Goal: Find specific page/section: Find specific page/section

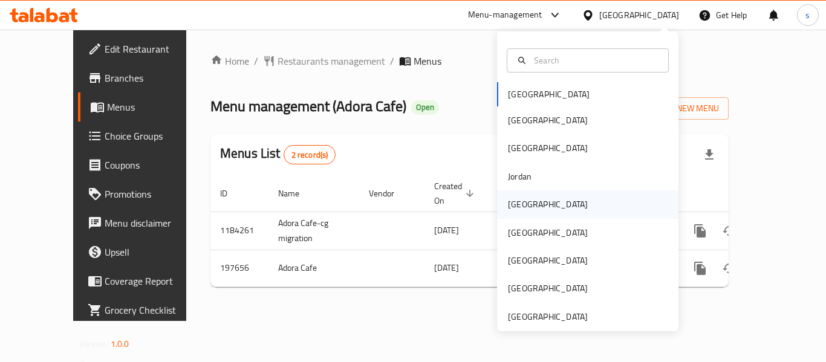
click at [555, 209] on div "[GEOGRAPHIC_DATA]" at bounding box center [587, 204] width 181 height 28
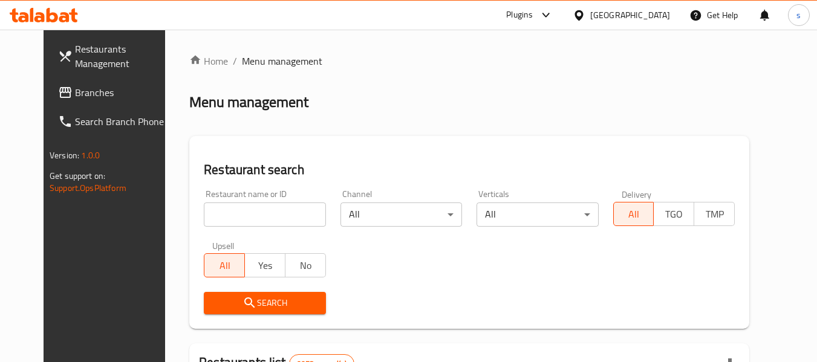
click at [67, 97] on div at bounding box center [408, 181] width 817 height 362
click at [75, 97] on span "Branches" at bounding box center [123, 92] width 96 height 15
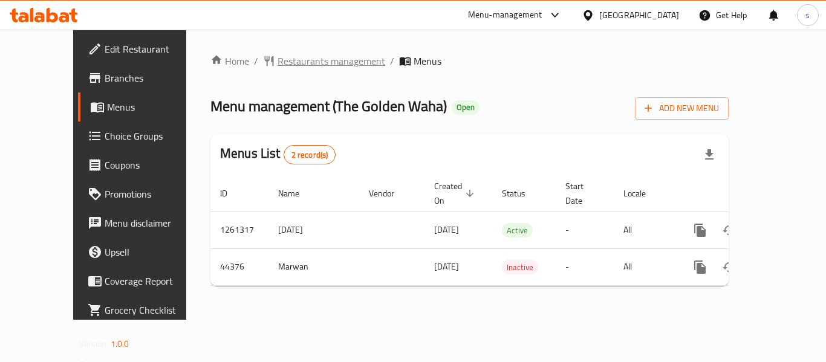
click at [278, 60] on span "Restaurants management" at bounding box center [332, 61] width 108 height 15
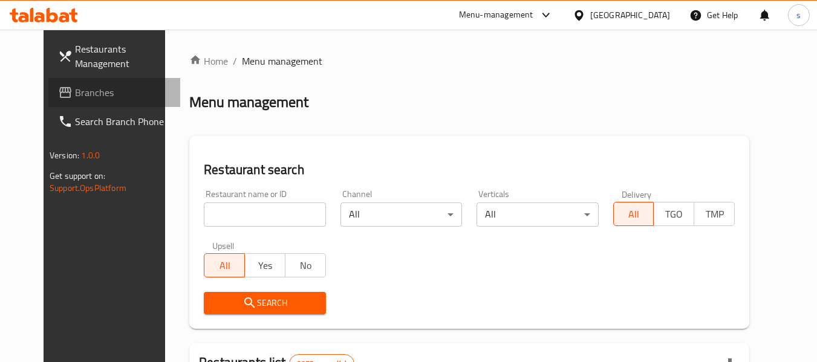
click at [48, 81] on link "Branches" at bounding box center [114, 92] width 132 height 29
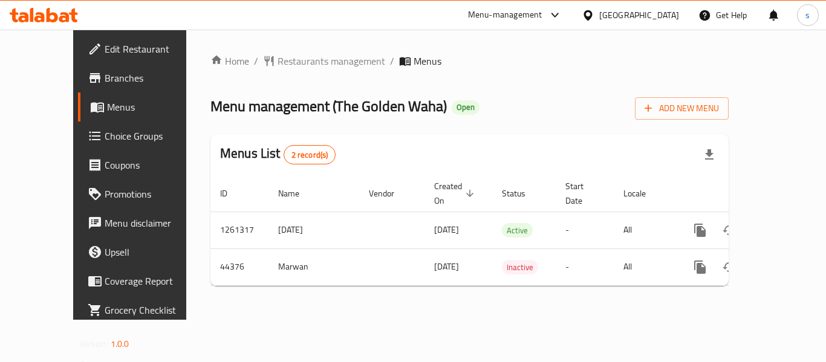
click at [669, 21] on div "[GEOGRAPHIC_DATA]" at bounding box center [639, 14] width 80 height 13
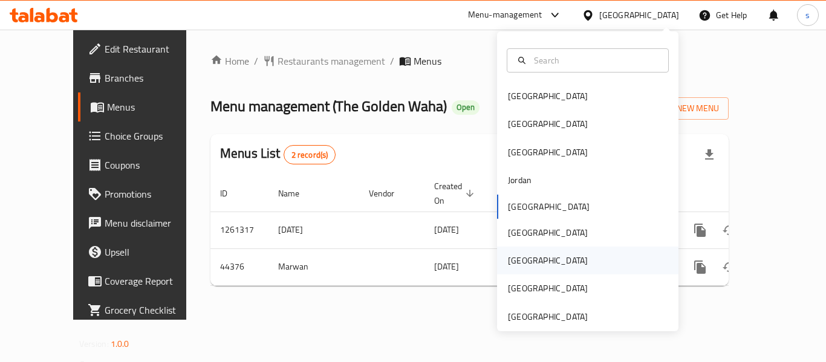
click at [547, 265] on div "[GEOGRAPHIC_DATA]" at bounding box center [587, 261] width 181 height 28
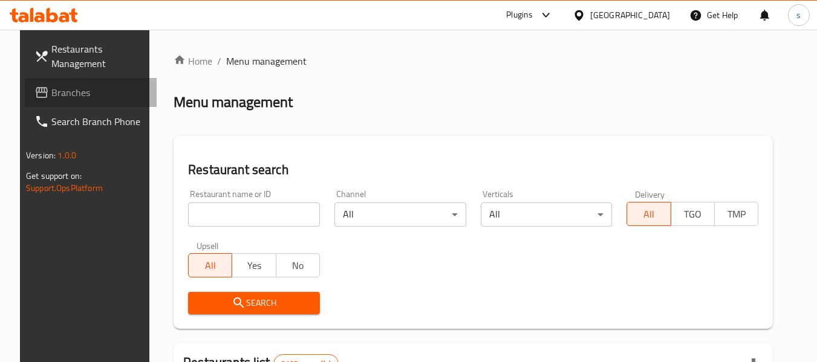
click at [64, 88] on span "Branches" at bounding box center [99, 92] width 96 height 15
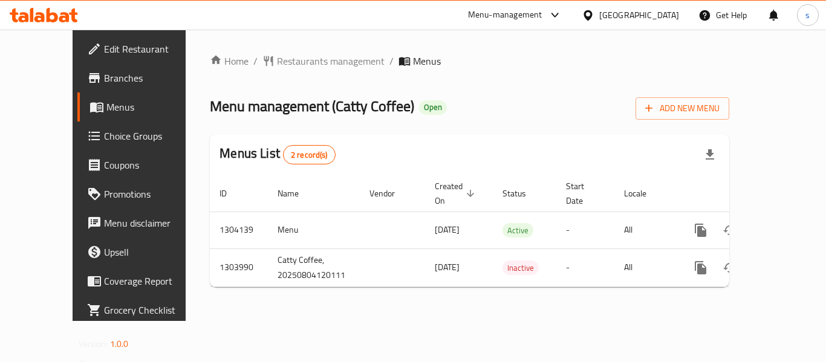
click at [594, 21] on icon at bounding box center [588, 15] width 13 height 13
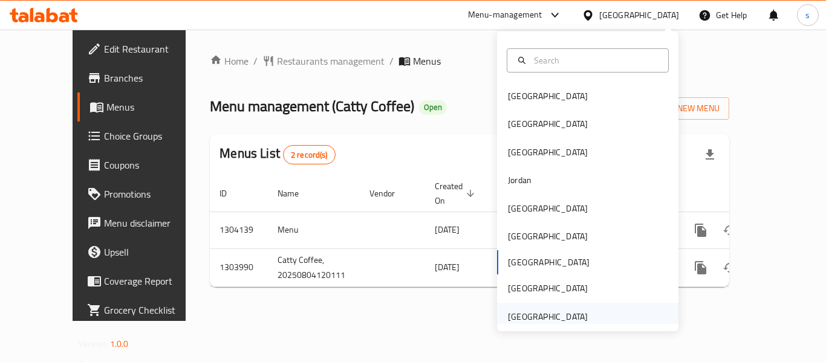
click at [591, 314] on div "[GEOGRAPHIC_DATA]" at bounding box center [587, 317] width 181 height 28
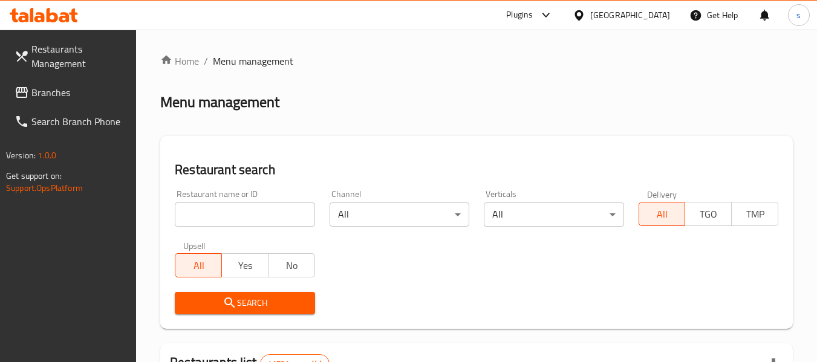
click at [83, 100] on link "Branches" at bounding box center [71, 92] width 132 height 29
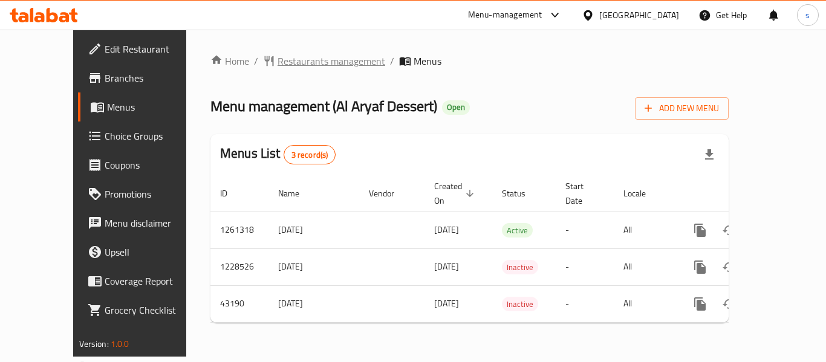
click at [293, 63] on span "Restaurants management" at bounding box center [332, 61] width 108 height 15
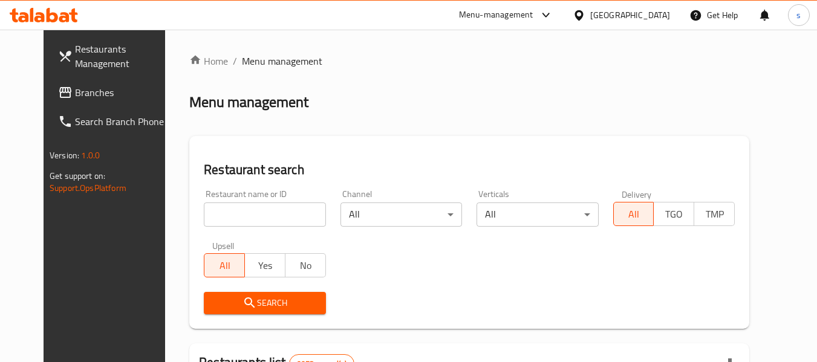
click at [247, 211] on input "search" at bounding box center [265, 215] width 122 height 24
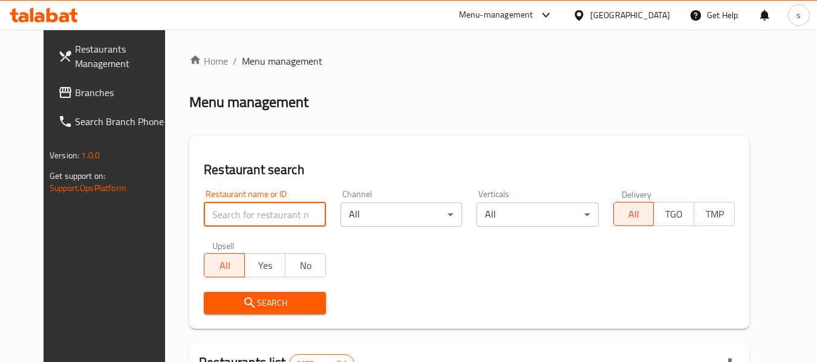
paste input "39226"
type input "39226"
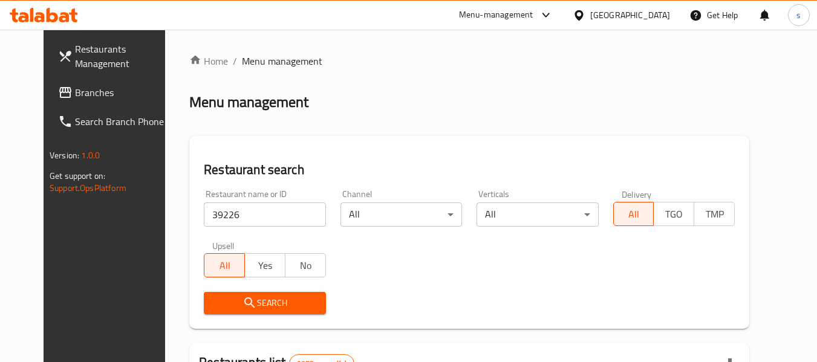
click at [258, 301] on span "Search" at bounding box center [264, 303] width 102 height 15
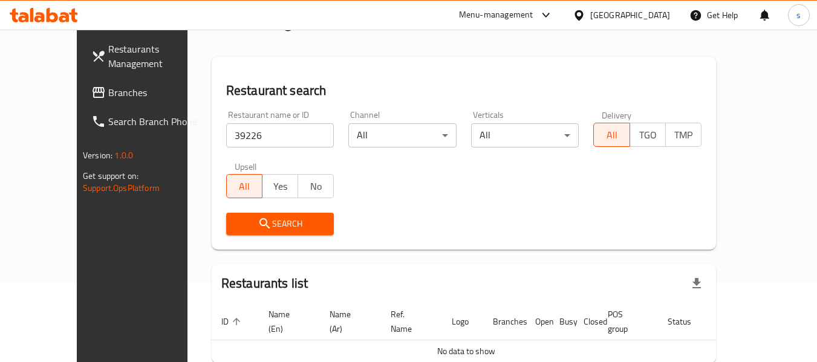
scroll to position [132, 0]
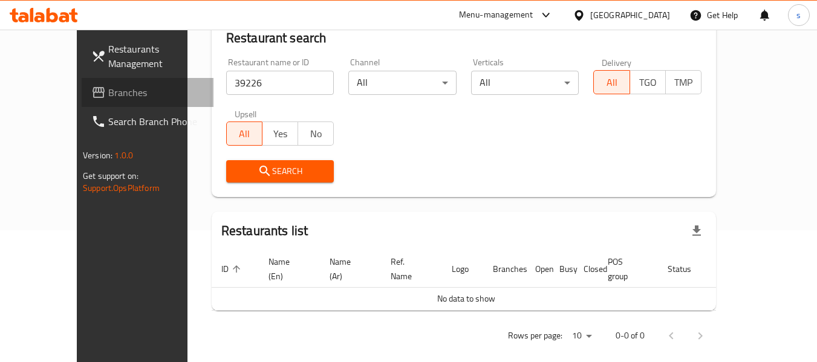
click at [91, 80] on link "Branches" at bounding box center [148, 92] width 132 height 29
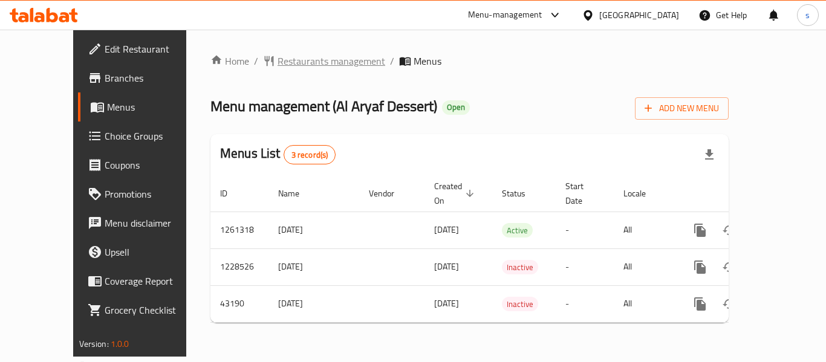
click at [319, 67] on span "Restaurants management" at bounding box center [332, 61] width 108 height 15
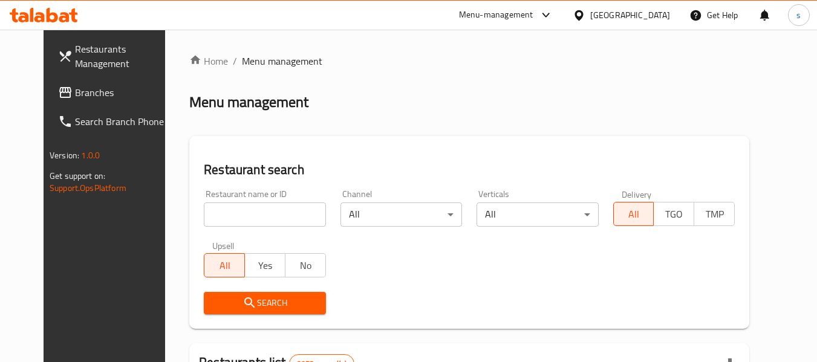
click at [204, 214] on input "search" at bounding box center [265, 215] width 122 height 24
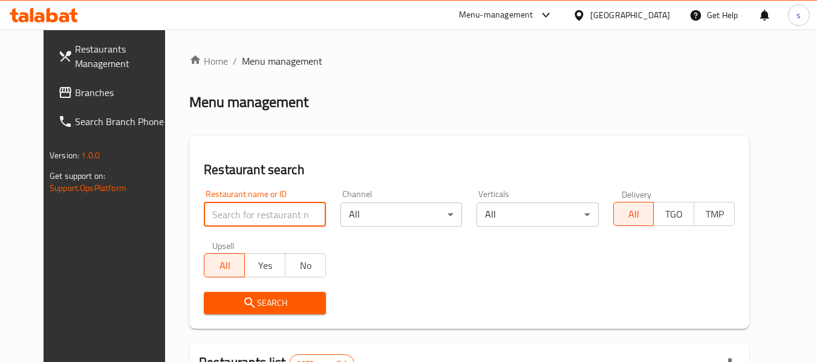
paste input "22115"
type input "22115"
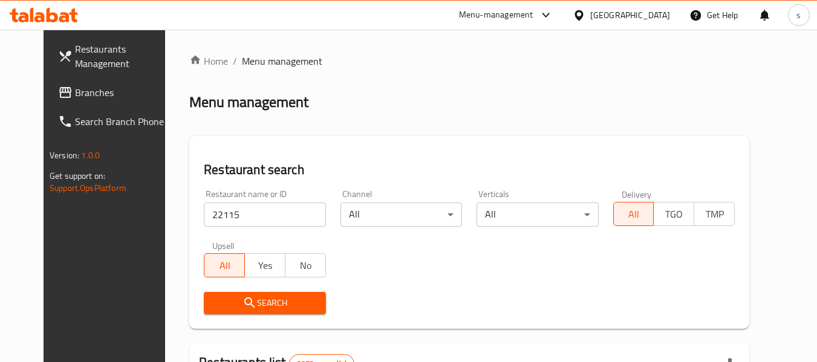
click at [239, 299] on span "Search" at bounding box center [264, 303] width 102 height 15
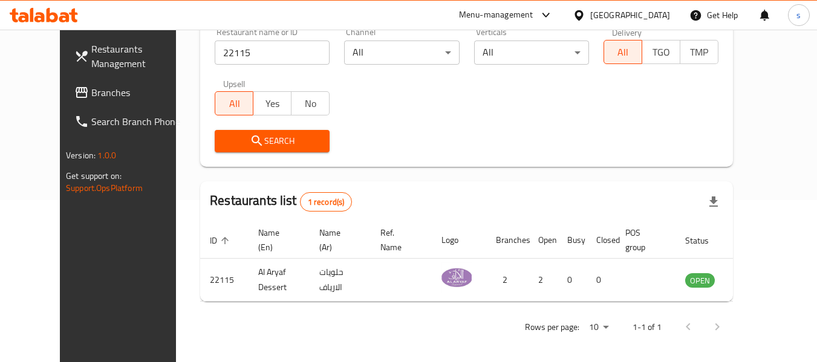
scroll to position [167, 0]
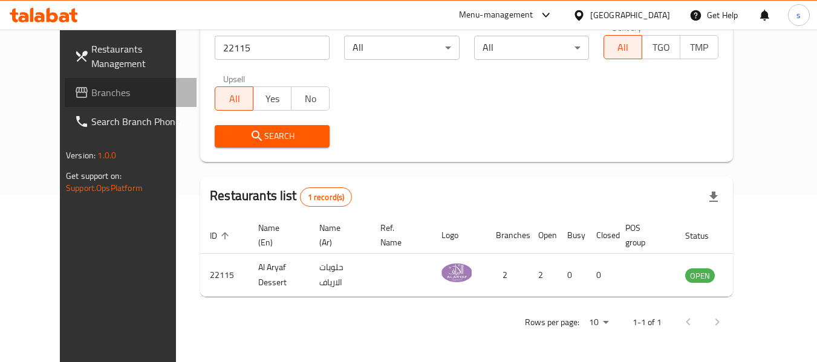
click at [91, 97] on span "Branches" at bounding box center [139, 92] width 96 height 15
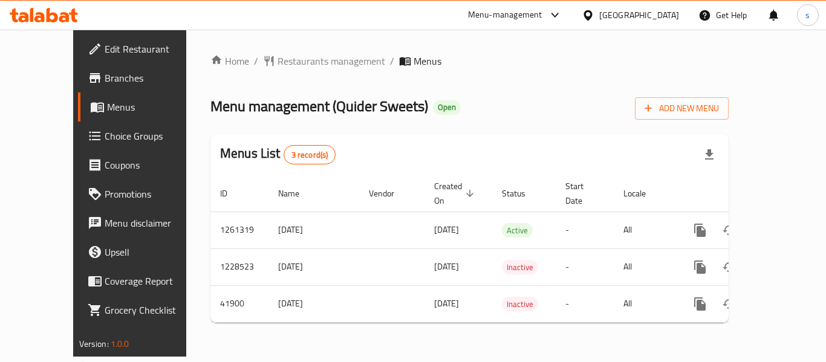
click at [592, 17] on icon at bounding box center [588, 15] width 8 height 10
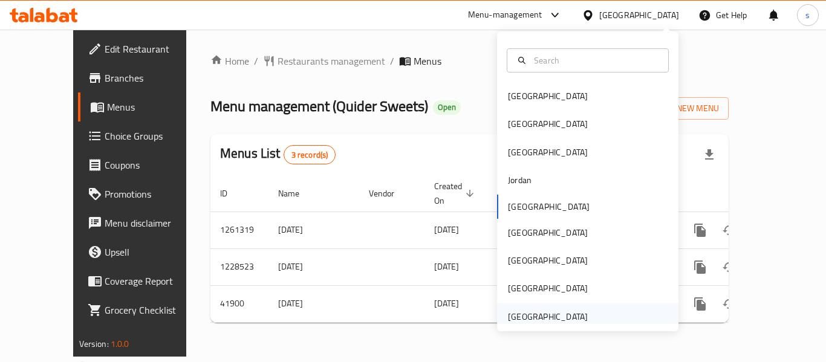
click at [549, 308] on div "United Arab Emirates" at bounding box center [547, 317] width 99 height 28
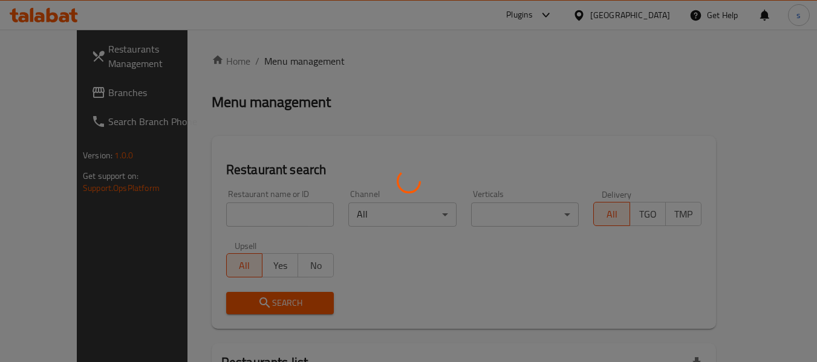
click at [53, 93] on div at bounding box center [408, 181] width 817 height 362
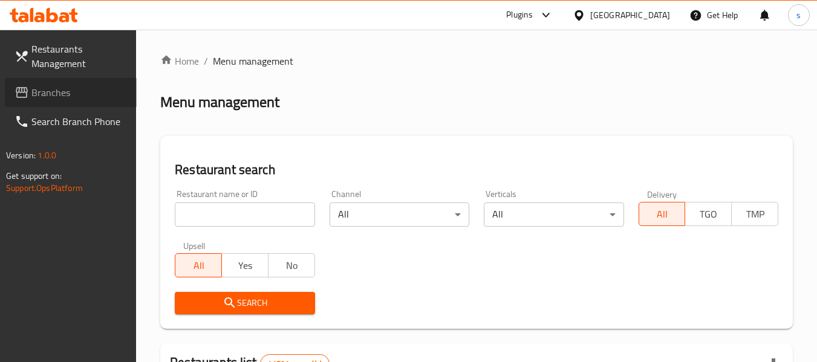
click at [53, 93] on span "Branches" at bounding box center [79, 92] width 96 height 15
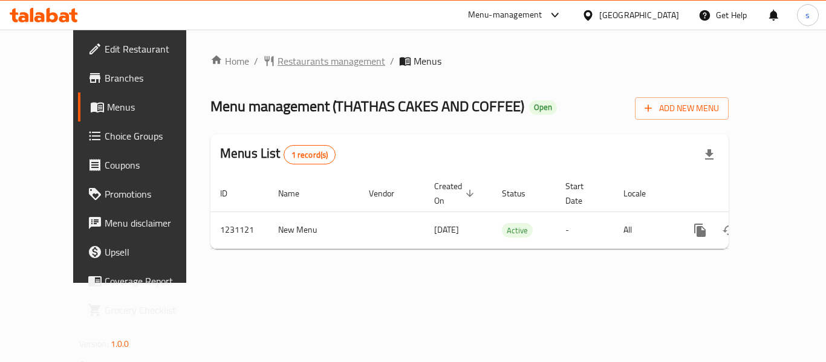
click at [278, 54] on span "Restaurants management" at bounding box center [332, 61] width 108 height 15
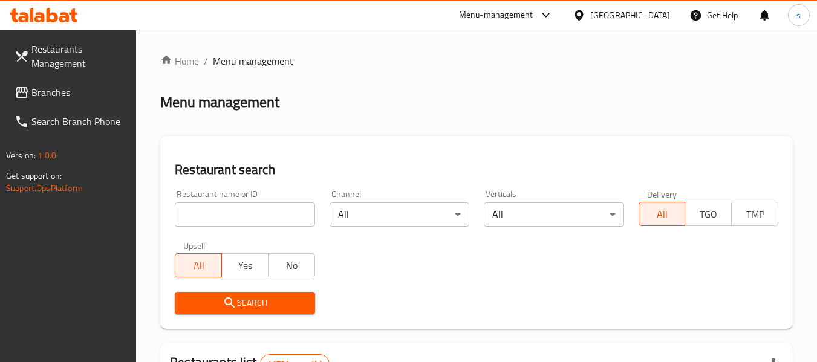
click at [230, 209] on input "search" at bounding box center [245, 215] width 140 height 24
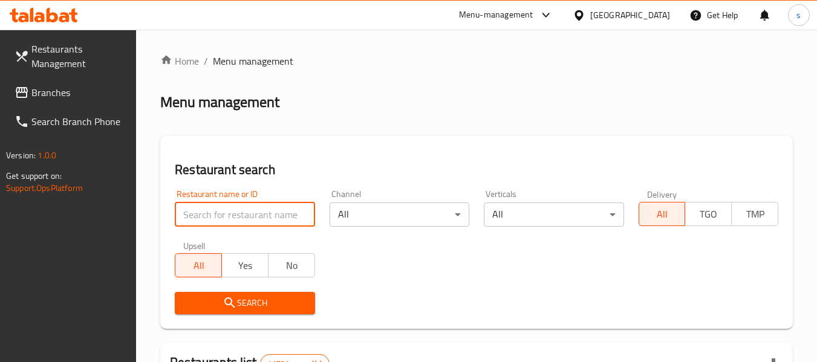
paste input "677339"
type input "677339"
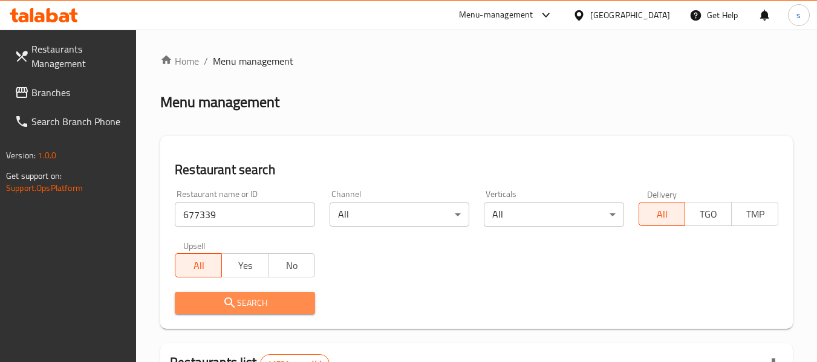
click at [240, 299] on span "Search" at bounding box center [244, 303] width 120 height 15
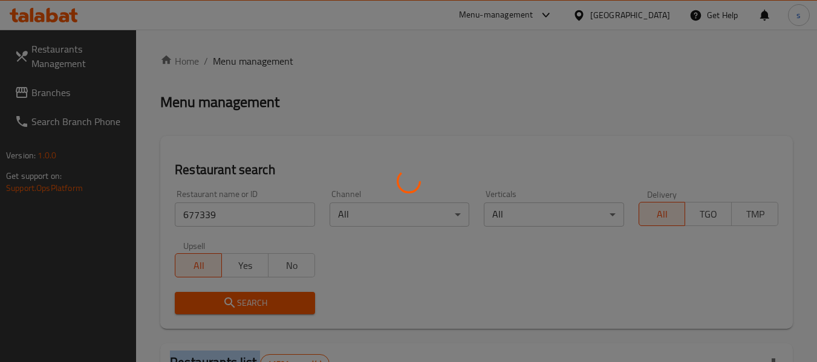
click at [240, 299] on div at bounding box center [408, 181] width 817 height 362
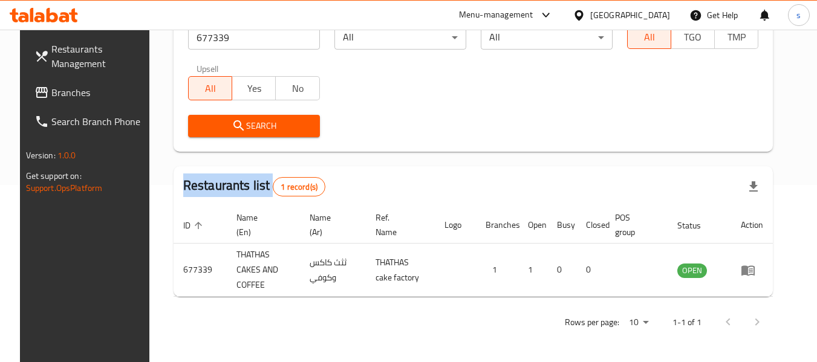
scroll to position [177, 0]
